Goal: Information Seeking & Learning: Learn about a topic

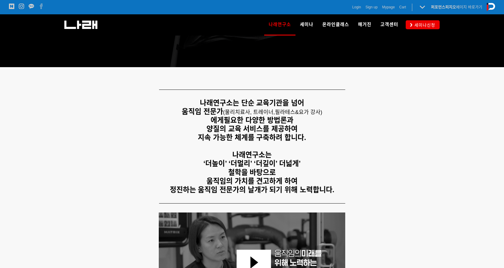
scroll to position [60, 0]
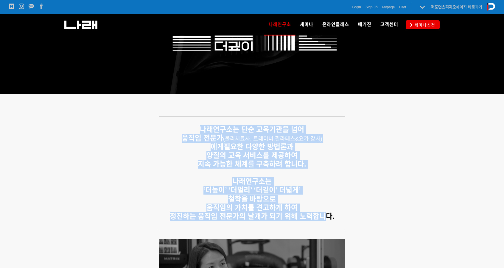
drag, startPoint x: 199, startPoint y: 128, endPoint x: 325, endPoint y: 215, distance: 152.7
click at [325, 215] on div "나래연구소는 단순 교육기관을 넘어 움직임 전문가 ( 물리치료사, 트레이너, 필라테스&요가 강사) 에게 필요한 다양한 방법론과 양질의 교육 서비…" at bounding box center [252, 172] width 372 height 95
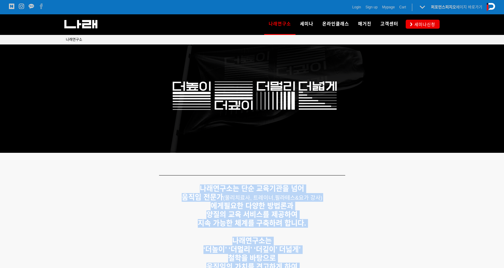
scroll to position [0, 0]
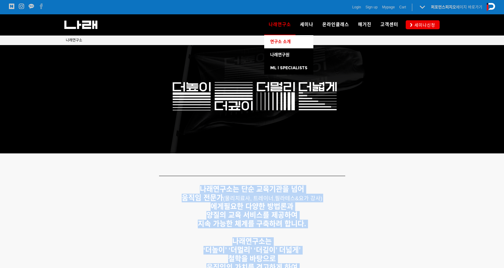
click at [287, 44] on link "연구소 소개" at bounding box center [288, 41] width 49 height 13
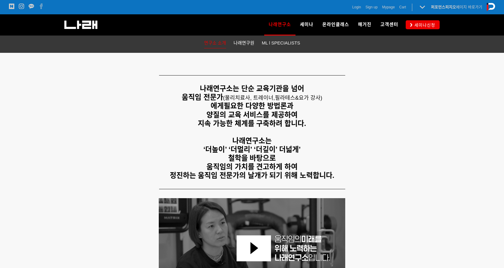
scroll to position [89, 0]
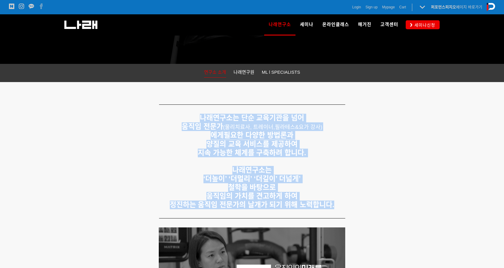
drag, startPoint x: 199, startPoint y: 114, endPoint x: 350, endPoint y: 208, distance: 177.2
click at [350, 209] on div "나래연구소는 단순 교육기관을 넘어 움직임 전문가 ( 물리치료사, 트레이너, 필라테스&요가 강사) 에게 필요한 다양한 방법론과 양질의 교육 서비…" at bounding box center [252, 161] width 372 height 95
copy div "나래연구소는 단순 교육기관을 넘어 움직임 전문가 ( 물리치료사, 트레이너, 필라테스&요가 강사) 에게 필요한 다양한 방법론과 양질의 교육 서비…"
